Goal: Information Seeking & Learning: Learn about a topic

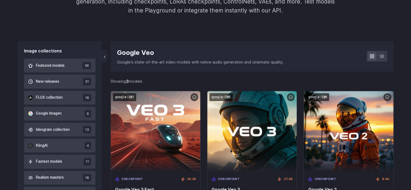
scroll to position [79, 0]
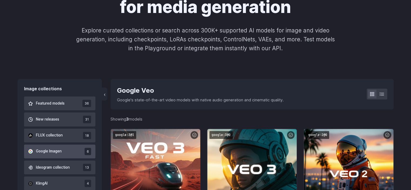
click at [70, 148] on button "Google Imagen 6" at bounding box center [60, 152] width 72 height 14
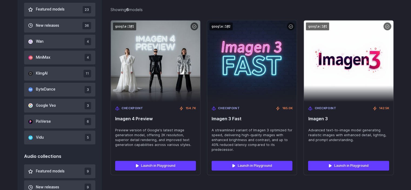
scroll to position [99, 0]
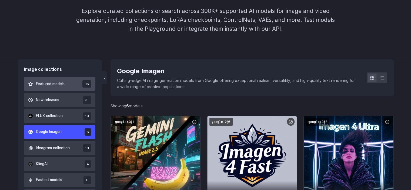
click at [66, 88] on button "Featured models 36" at bounding box center [60, 84] width 72 height 14
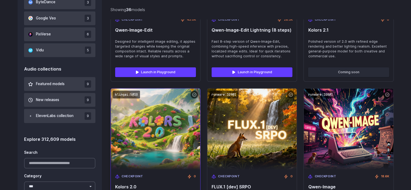
scroll to position [456, 0]
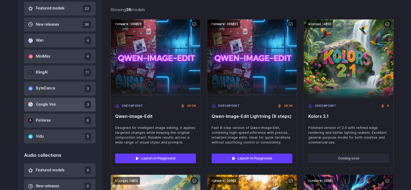
click at [44, 102] on span "Google Veo" at bounding box center [46, 105] width 20 height 6
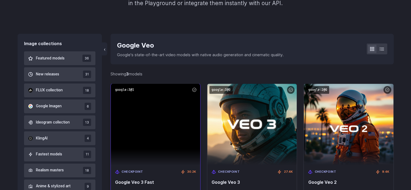
scroll to position [124, 0]
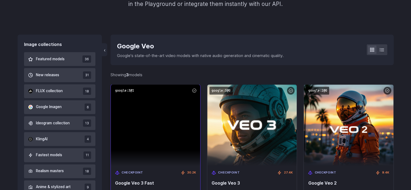
click at [180, 148] on img at bounding box center [155, 125] width 89 height 81
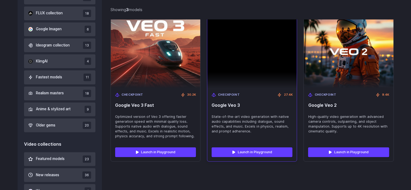
scroll to position [209, 0]
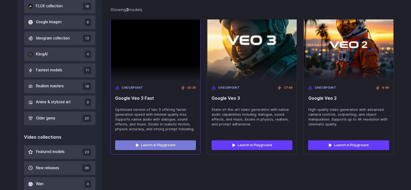
click at [175, 140] on link "Launch in Playground" at bounding box center [155, 145] width 81 height 10
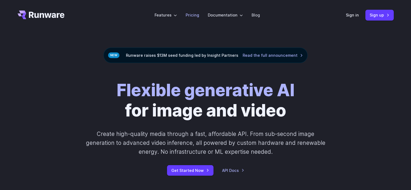
click at [199, 16] on link "Pricing" at bounding box center [193, 15] width 14 height 6
